Goal: Transaction & Acquisition: Book appointment/travel/reservation

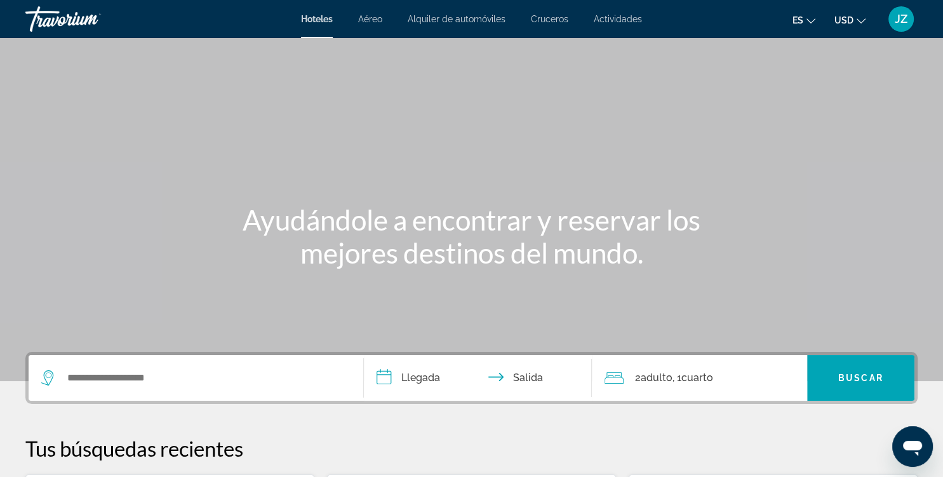
click at [624, 22] on span "Actividades" at bounding box center [618, 19] width 48 height 10
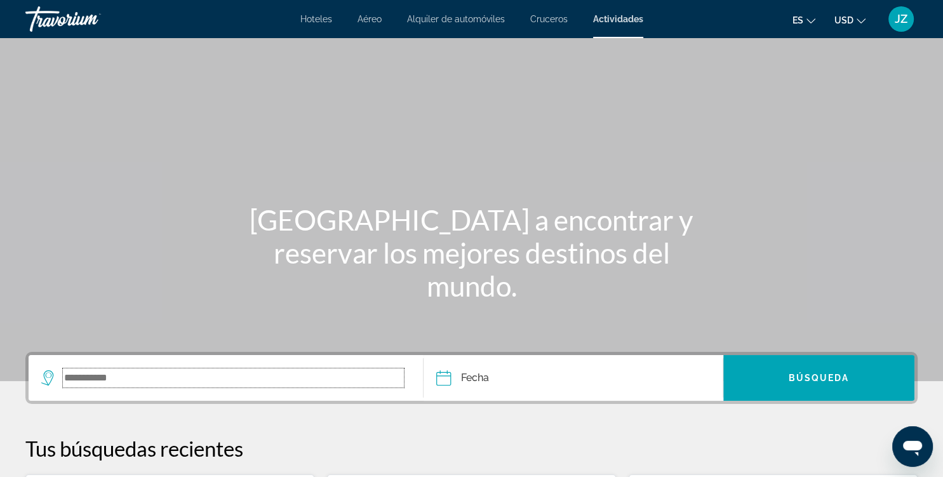
click at [203, 382] on input "Search widget" at bounding box center [233, 377] width 341 height 19
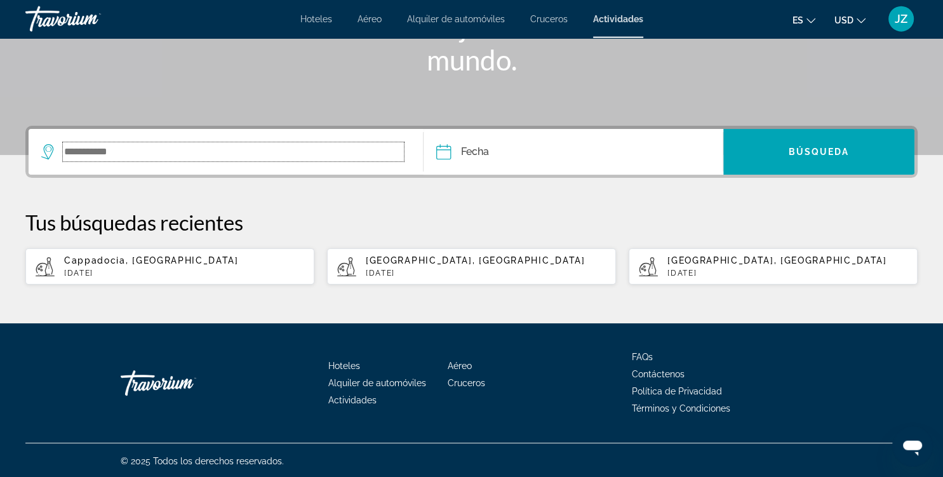
scroll to position [227, 0]
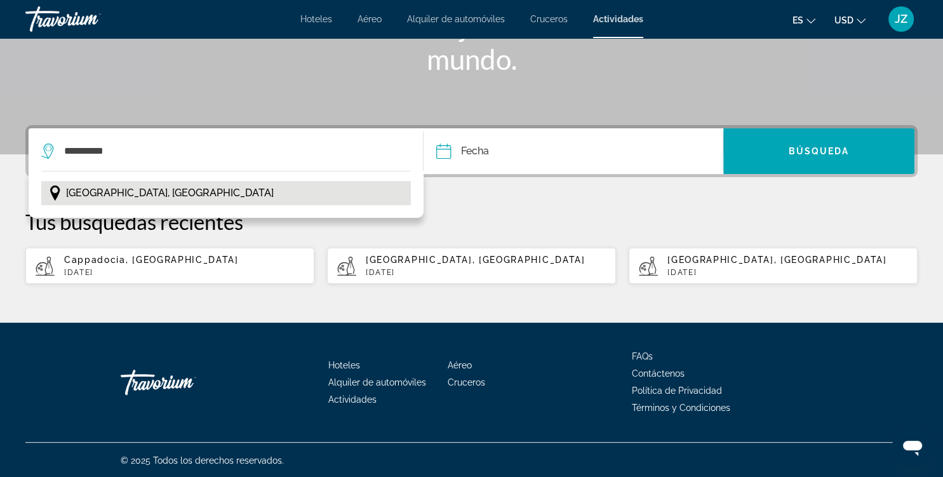
click at [168, 196] on span "[GEOGRAPHIC_DATA], [GEOGRAPHIC_DATA]" at bounding box center [170, 193] width 208 height 18
type input "**********"
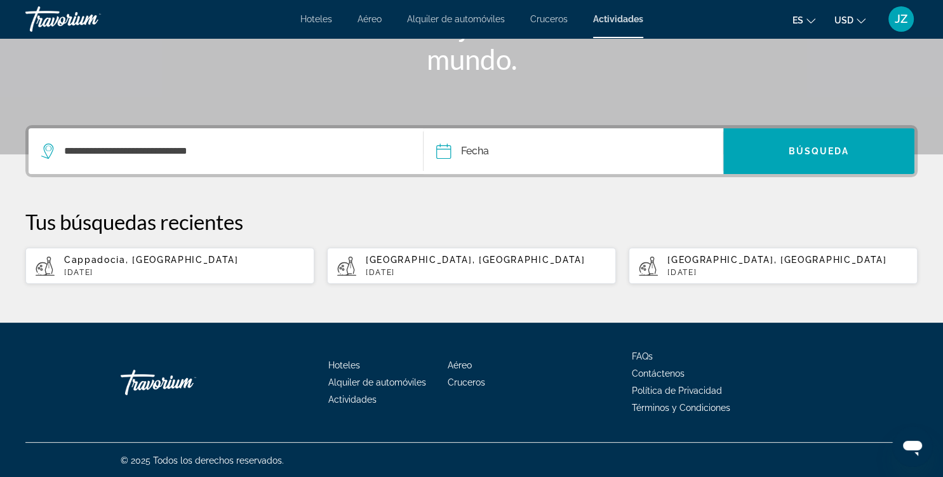
click at [515, 139] on input "Date" at bounding box center [507, 153] width 148 height 50
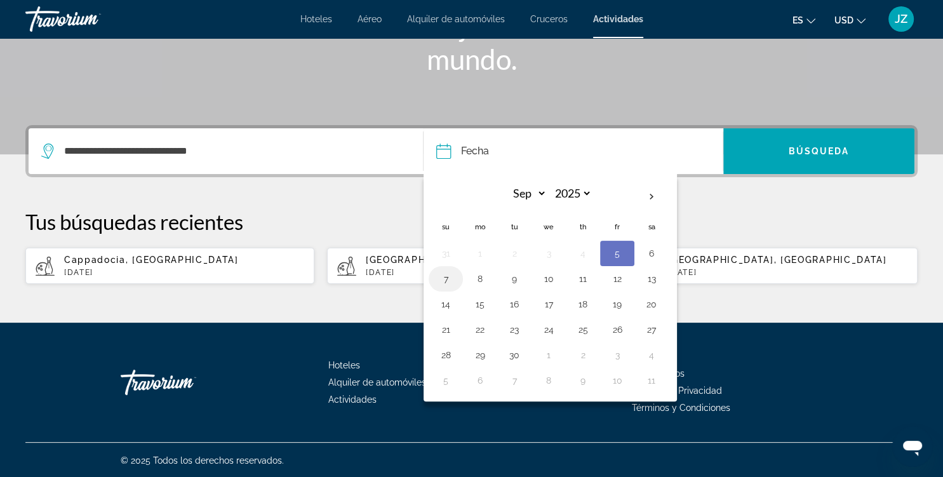
click at [446, 282] on button "7" at bounding box center [446, 279] width 20 height 18
type input "**********"
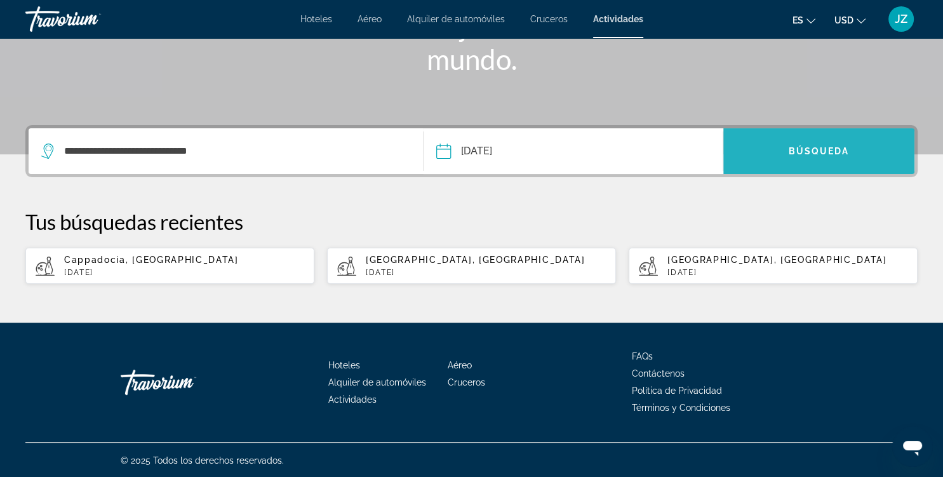
click at [845, 155] on span "Búsqueda" at bounding box center [819, 151] width 61 height 10
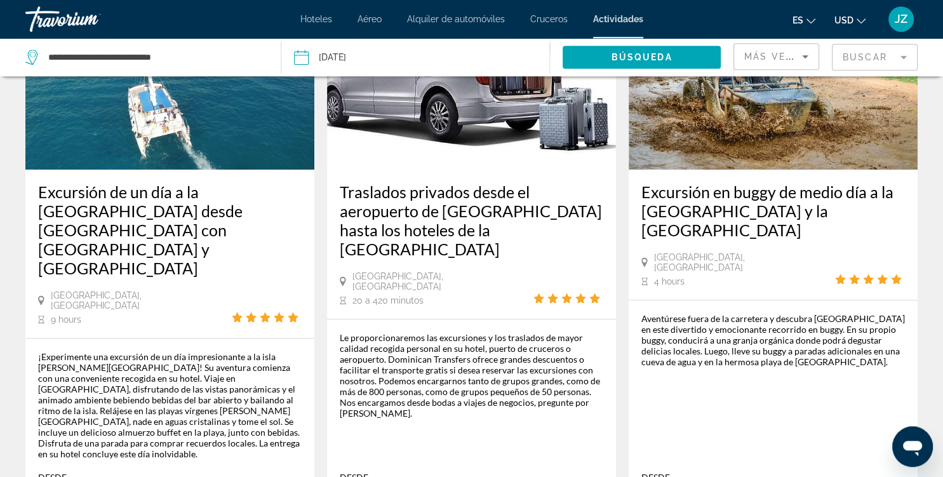
scroll to position [772, 0]
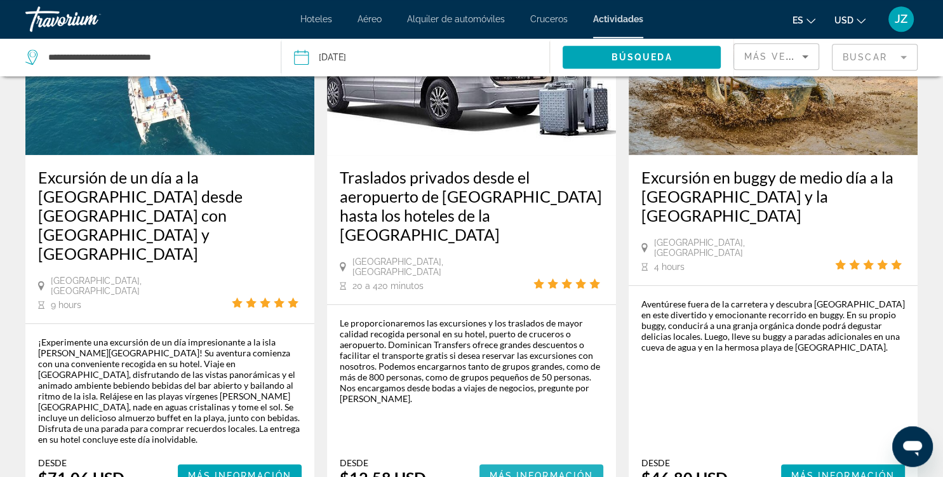
click at [530, 471] on span "Más información" at bounding box center [542, 476] width 104 height 10
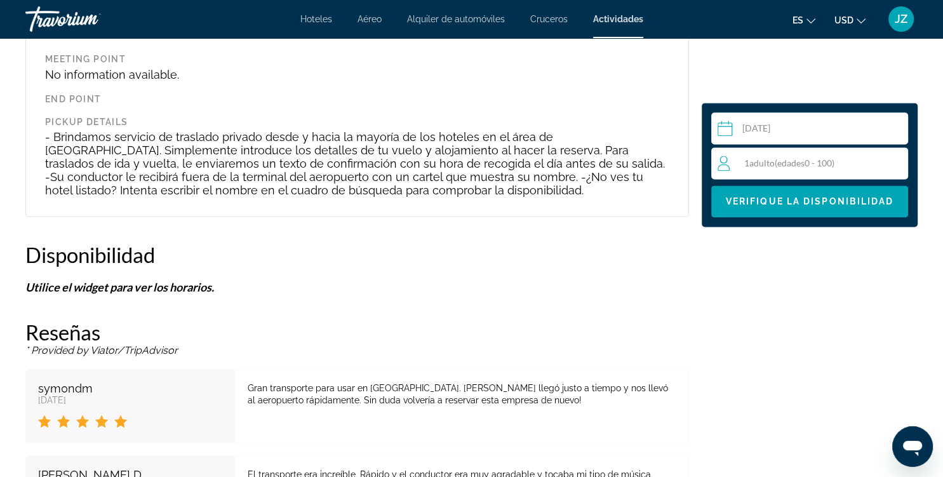
scroll to position [1677, 0]
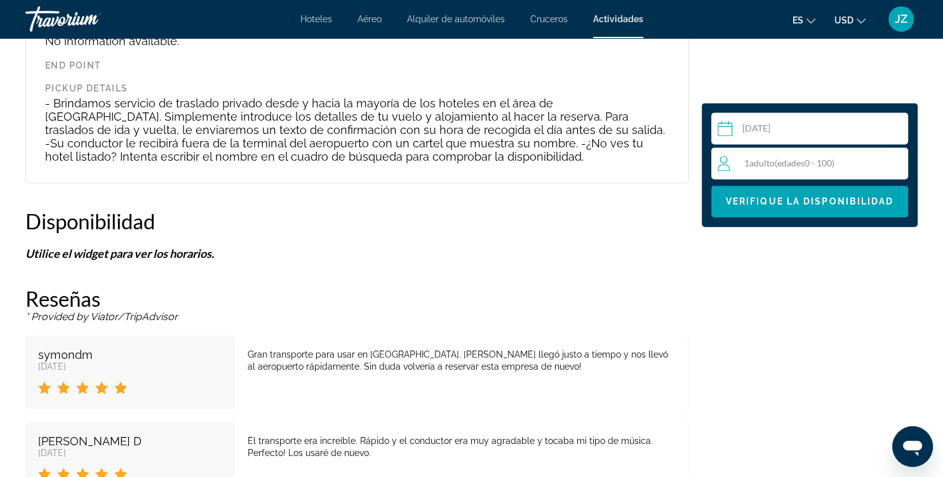
click at [827, 156] on div "1 Adulto Adulto ( edades 0 - 100)" at bounding box center [813, 163] width 190 height 15
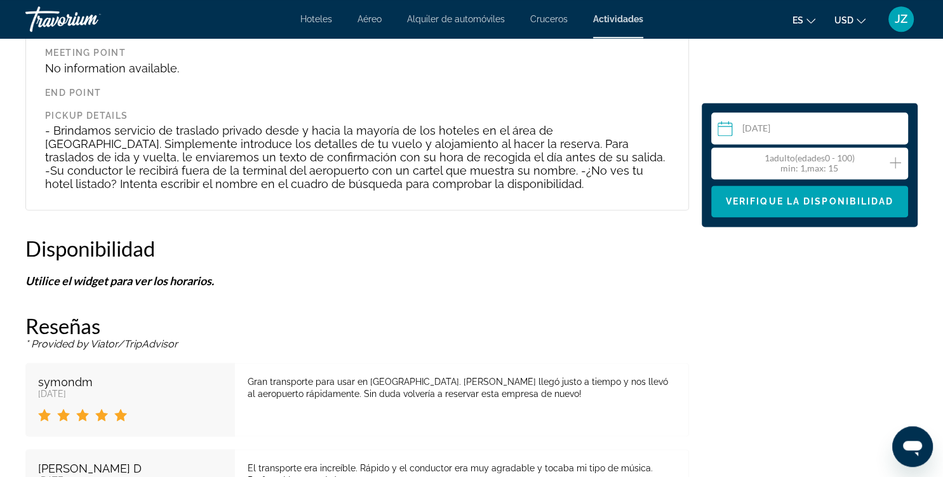
scroll to position [1644, 0]
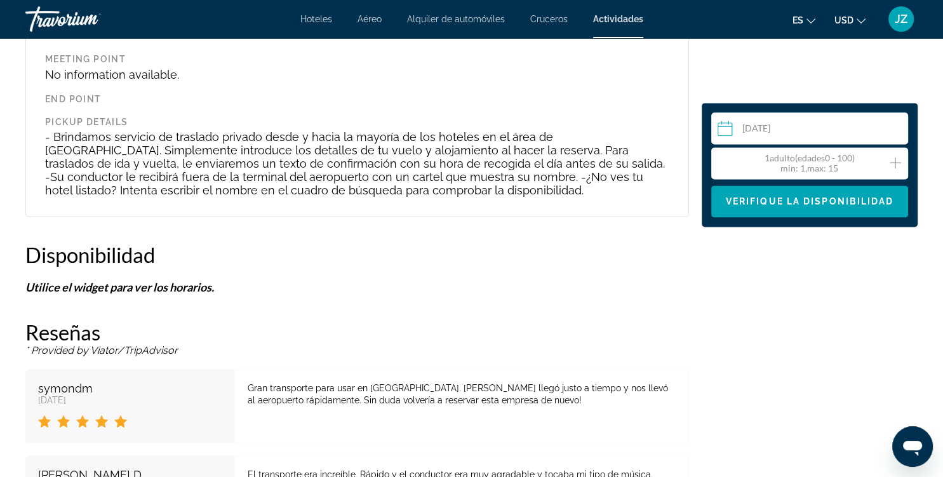
click at [893, 165] on icon "Increment adults" at bounding box center [895, 162] width 11 height 15
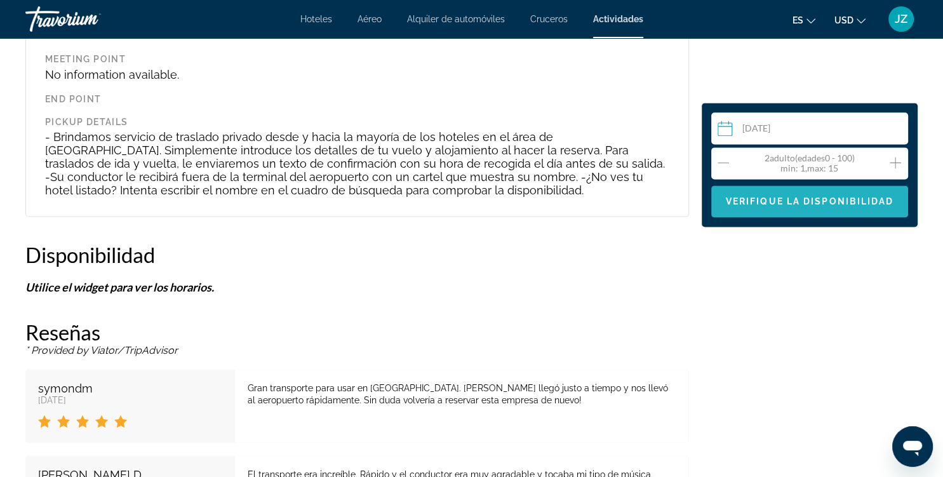
click at [850, 209] on span "Main content" at bounding box center [810, 201] width 197 height 30
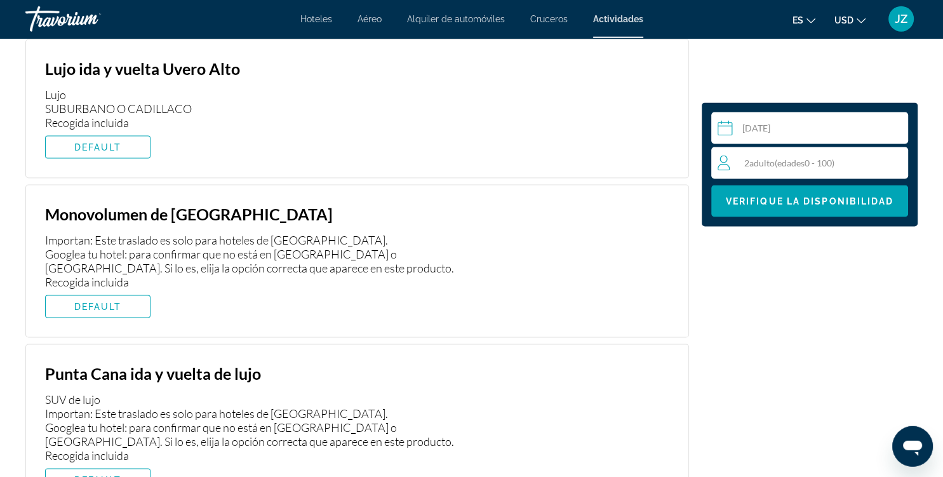
scroll to position [2339, 0]
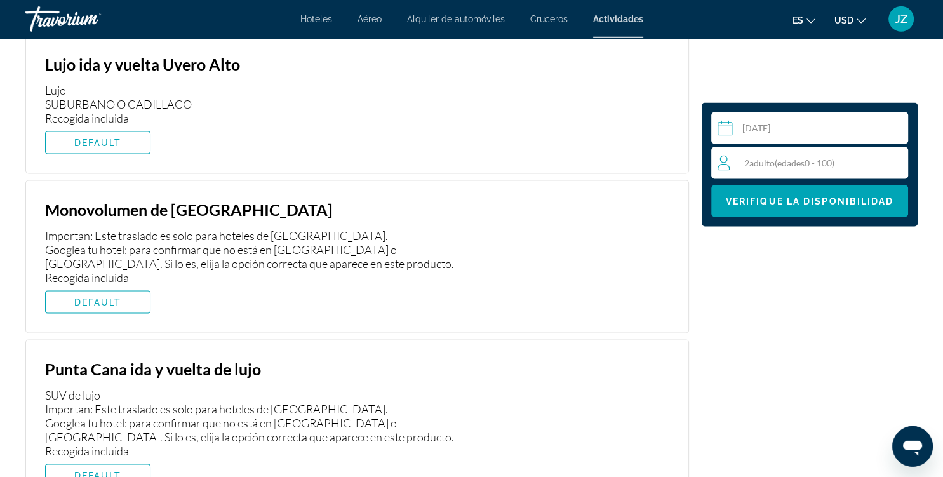
drag, startPoint x: 943, startPoint y: 270, endPoint x: 927, endPoint y: 322, distance: 54.5
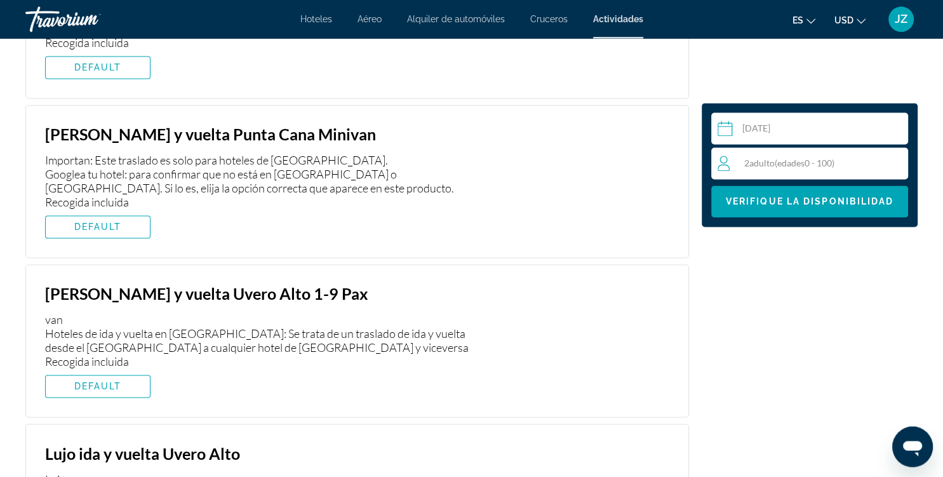
scroll to position [1946, 0]
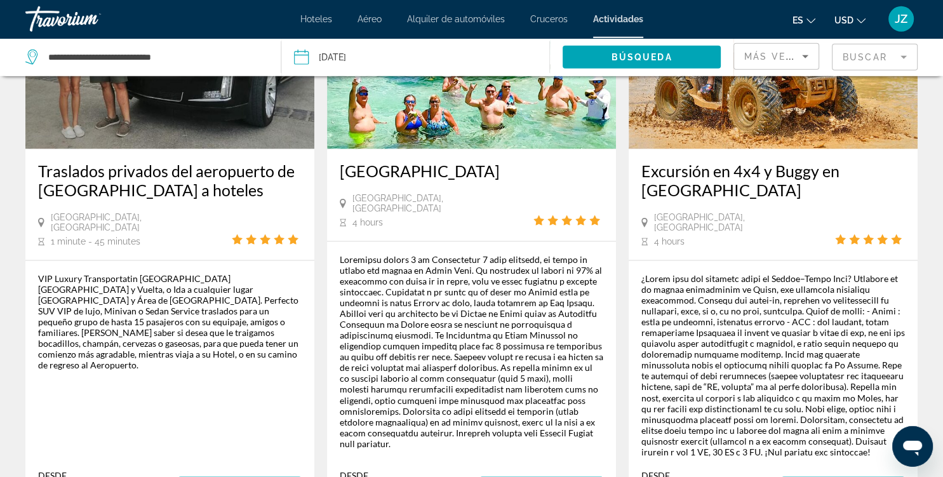
scroll to position [1979, 0]
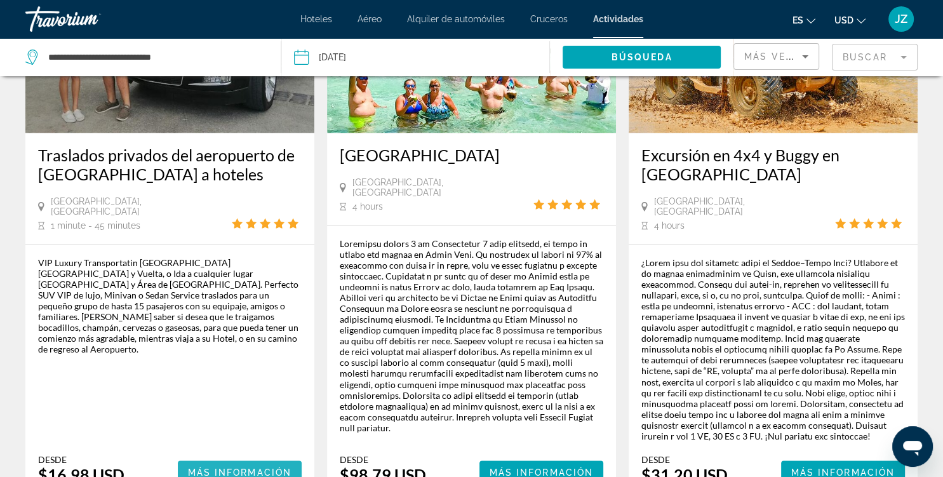
click at [281, 457] on span "Main content" at bounding box center [240, 472] width 125 height 30
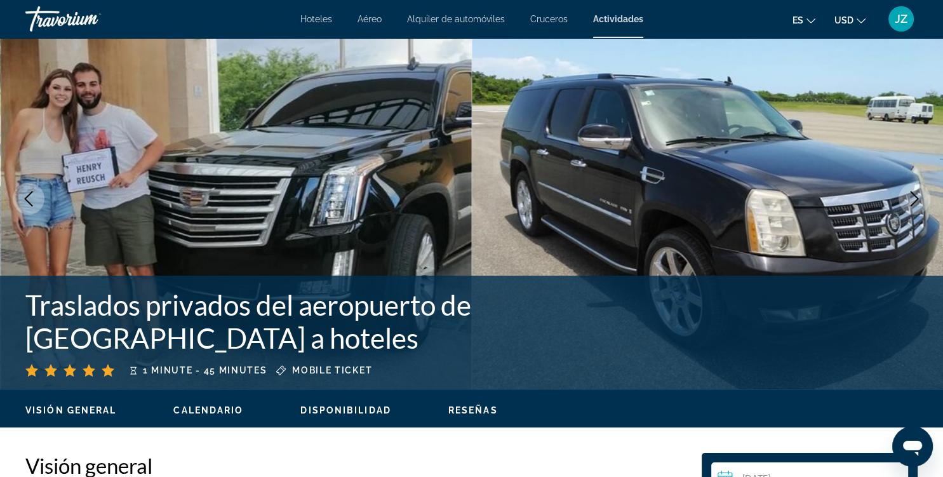
click at [281, 380] on div "Traslados privados del aeropuerto de [GEOGRAPHIC_DATA] a hoteles 1 minute - 45 …" at bounding box center [471, 333] width 943 height 114
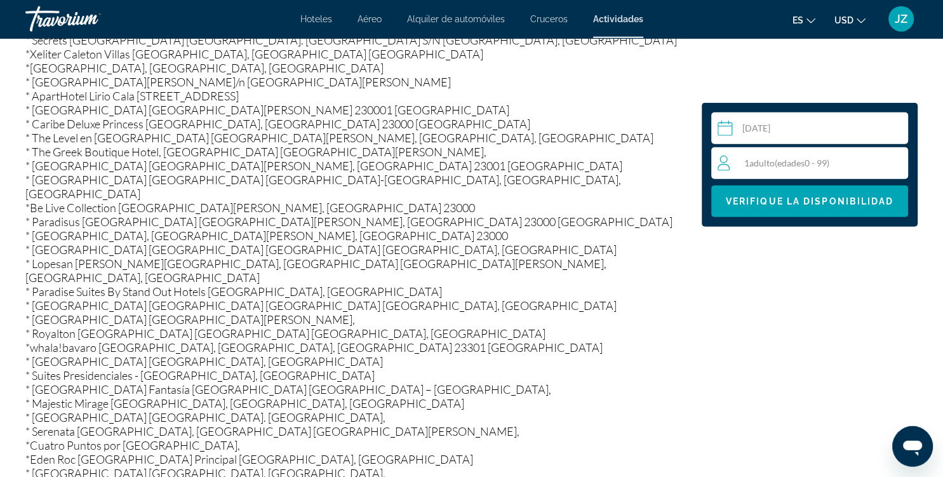
scroll to position [3407, 0]
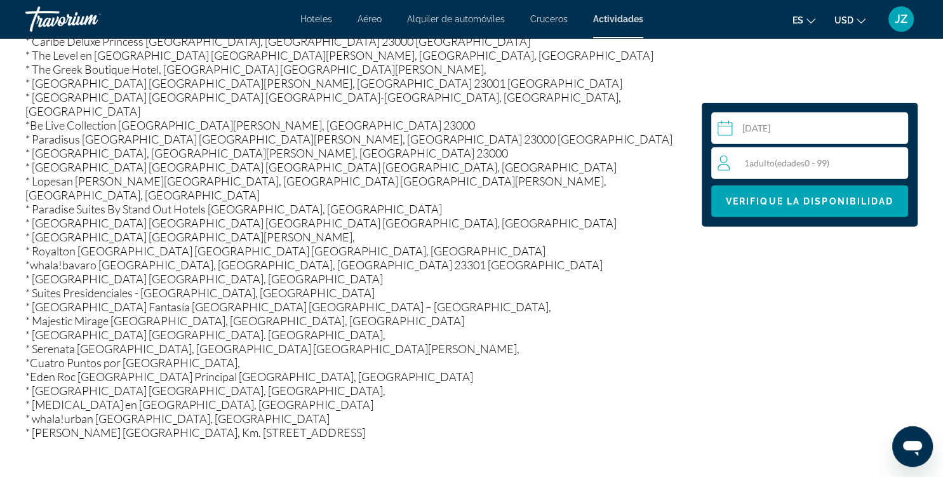
click at [785, 166] on span "edades" at bounding box center [791, 163] width 27 height 11
click at [902, 167] on div "1 Adulto Adulto ( edades 0 - 99) min : 1, max : 15" at bounding box center [813, 163] width 190 height 20
click at [898, 164] on icon "Increment adults" at bounding box center [895, 162] width 11 height 15
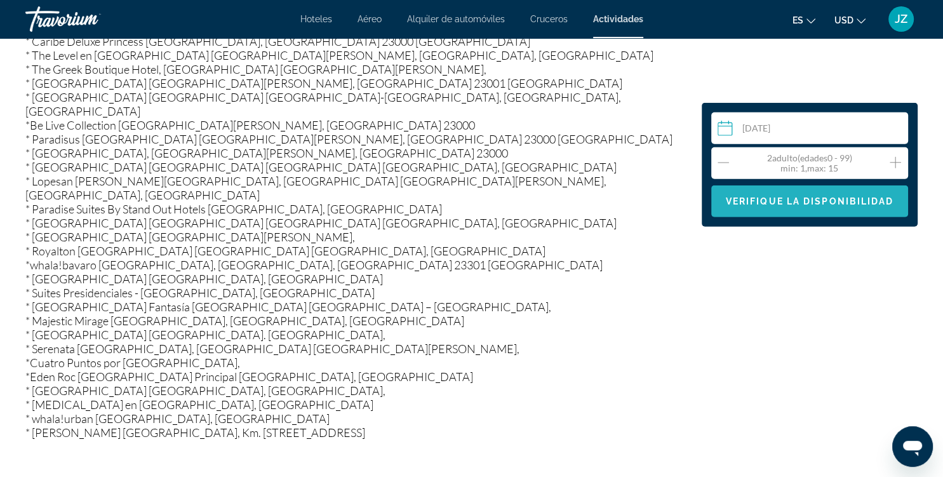
click at [872, 209] on span "Main content" at bounding box center [810, 201] width 197 height 30
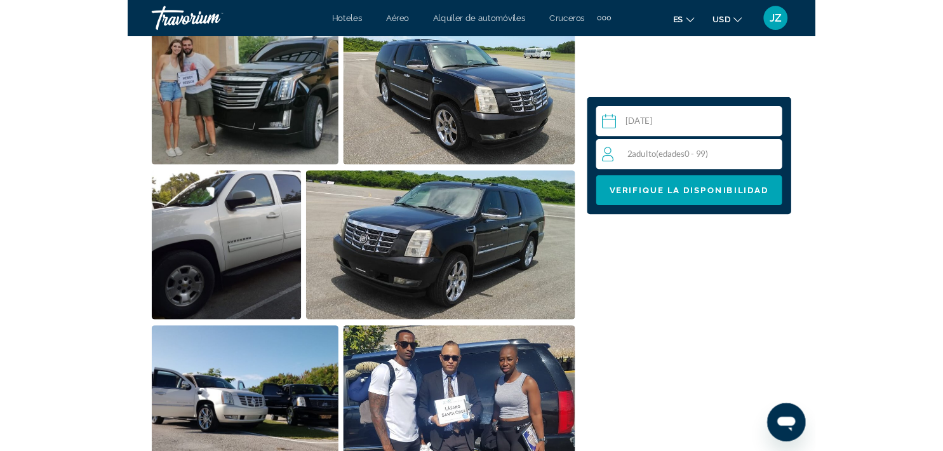
scroll to position [598, 0]
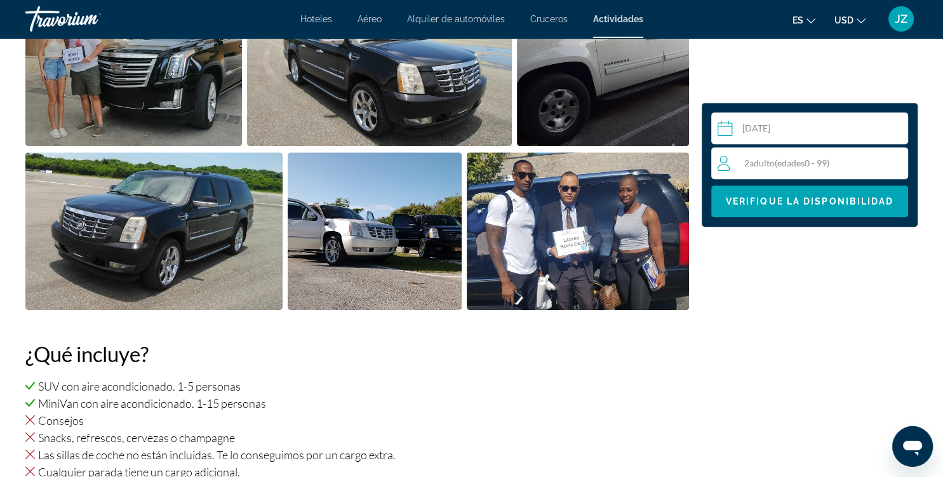
click at [670, 400] on li "MiniVan con aire acondicionado. 1-15 personas" at bounding box center [357, 403] width 664 height 14
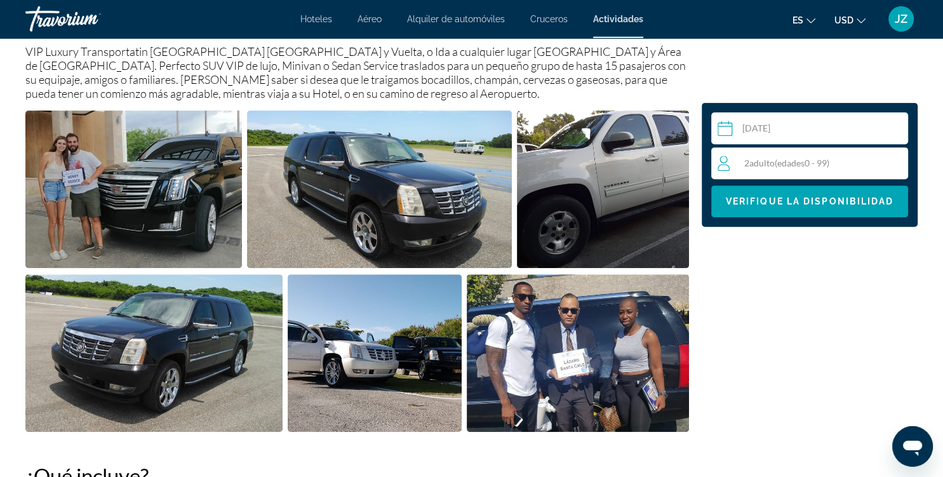
scroll to position [510, 0]
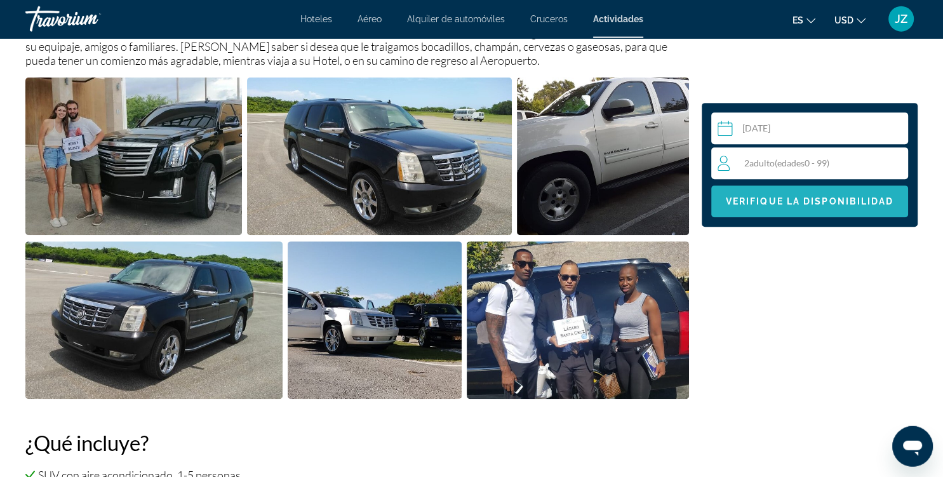
click at [790, 203] on span "Verifique la disponibilidad" at bounding box center [810, 201] width 168 height 10
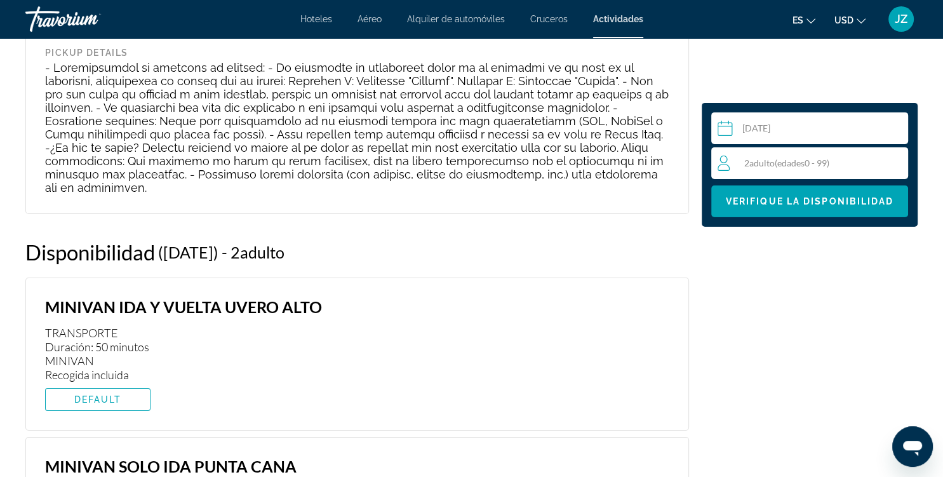
scroll to position [4131, 0]
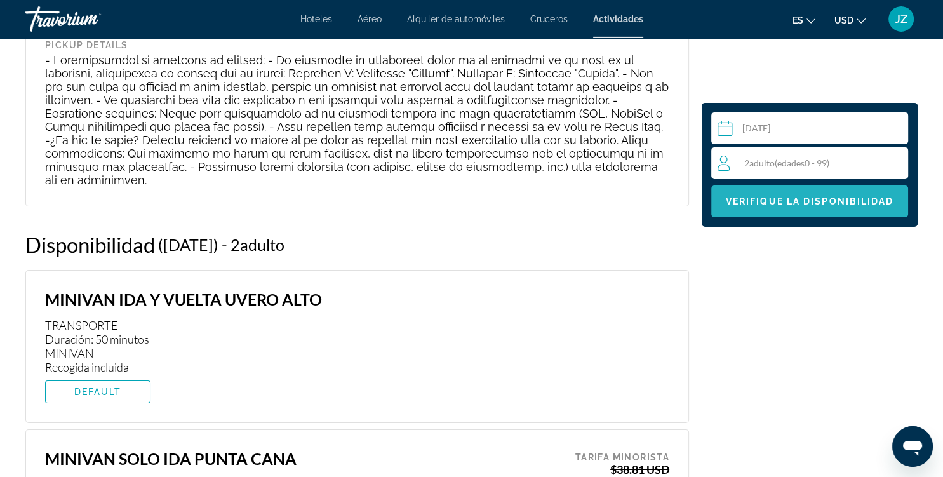
click at [832, 203] on span "Verifique la disponibilidad" at bounding box center [810, 201] width 168 height 10
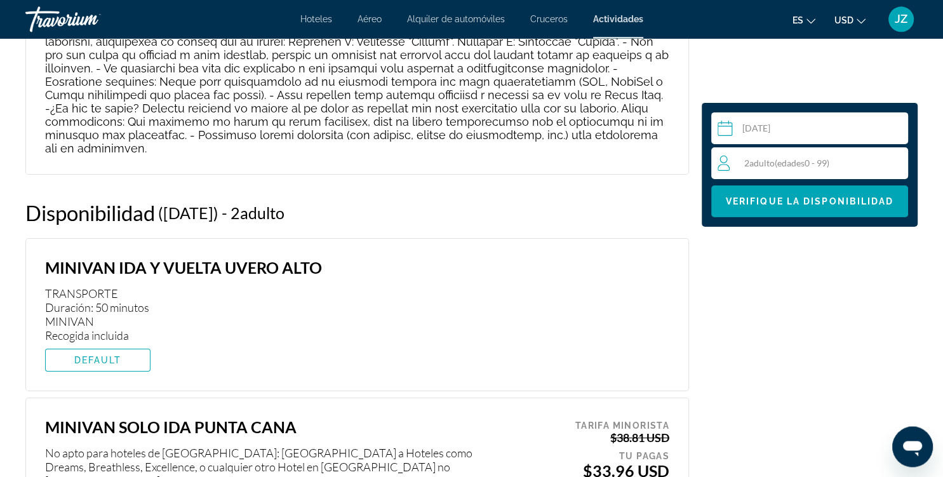
scroll to position [4165, 0]
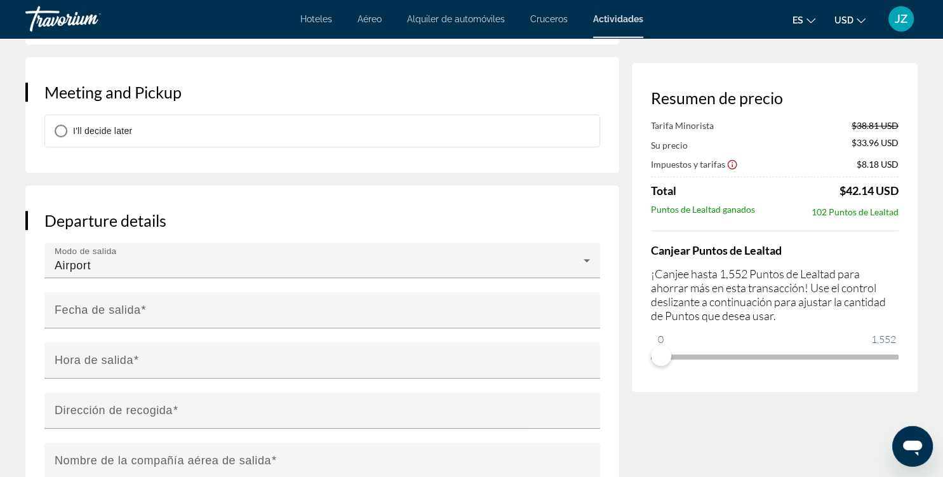
scroll to position [928, 0]
